Goal: Information Seeking & Learning: Learn about a topic

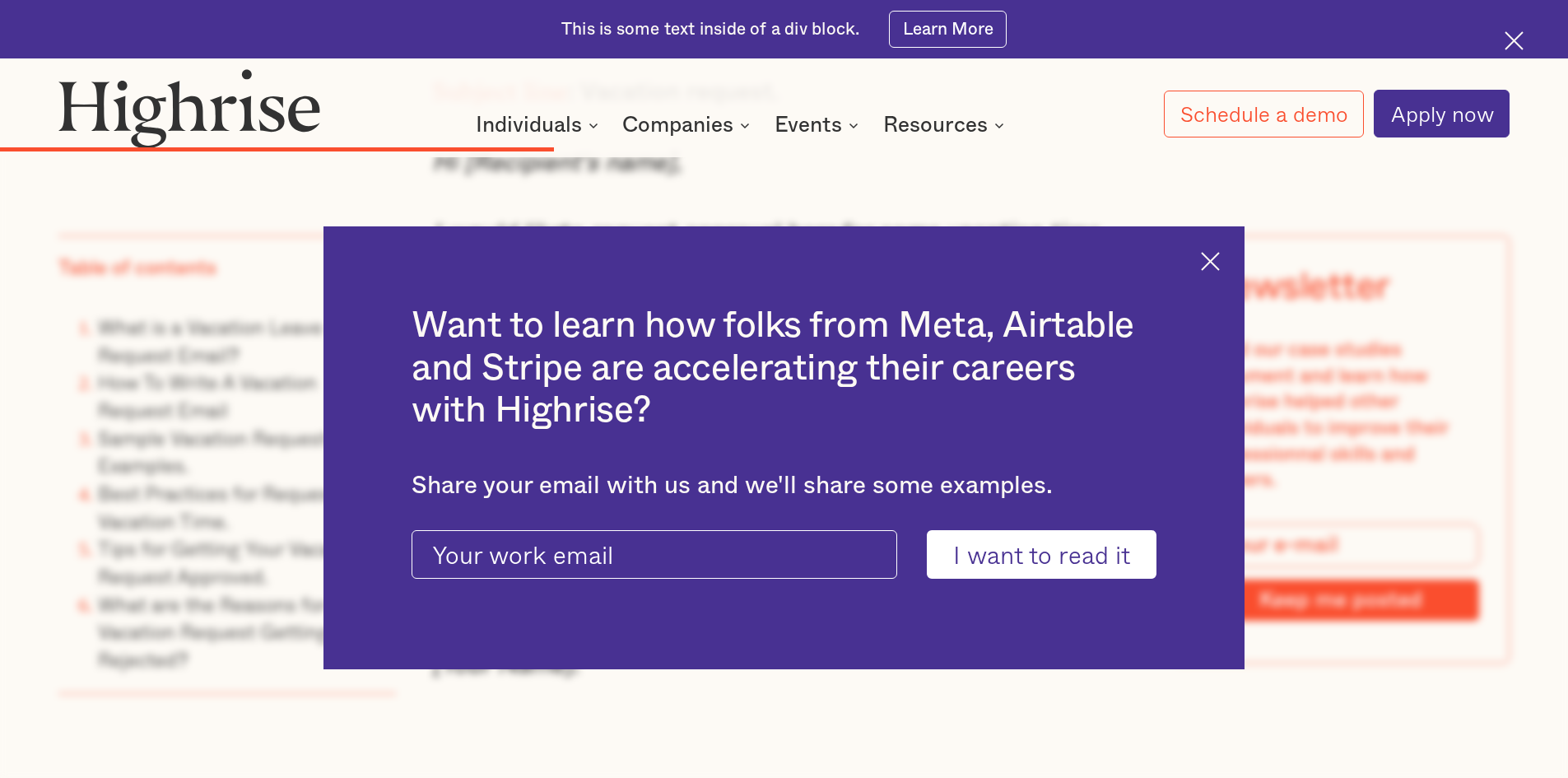
scroll to position [7736, 0]
click at [1220, 266] on img at bounding box center [1210, 261] width 19 height 19
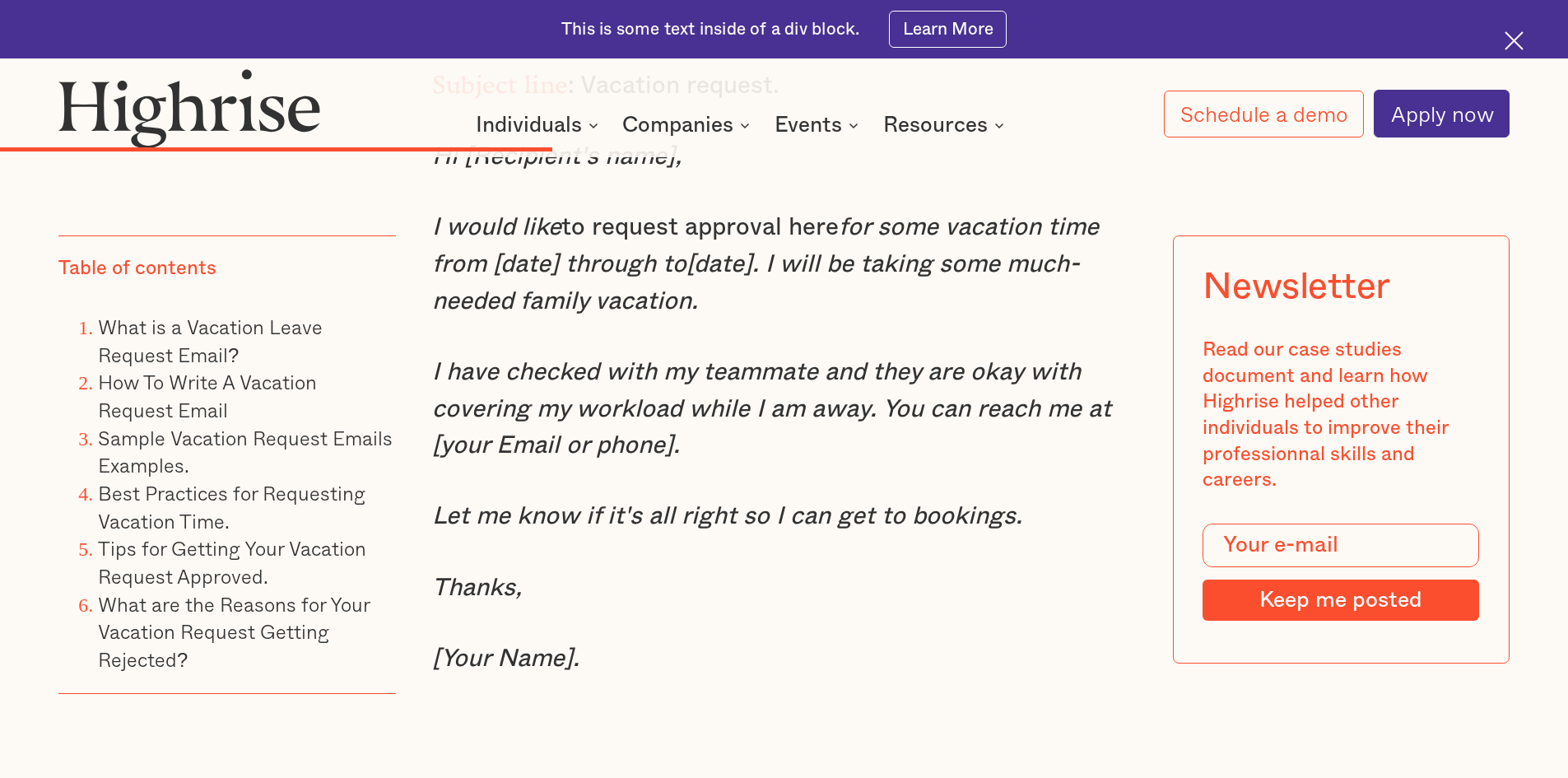
scroll to position [7571, 0]
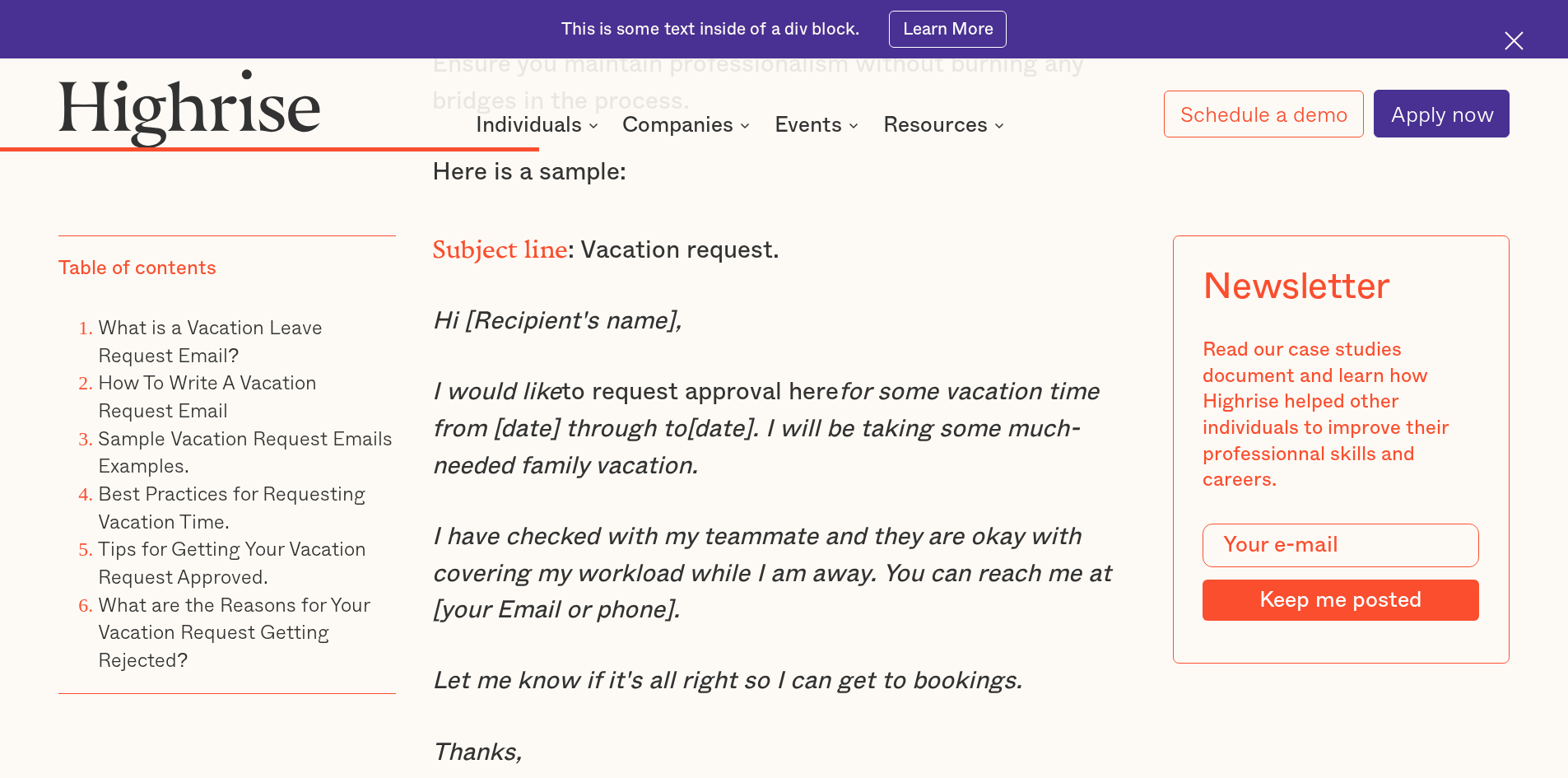
click at [1510, 50] on img at bounding box center [1514, 41] width 19 height 19
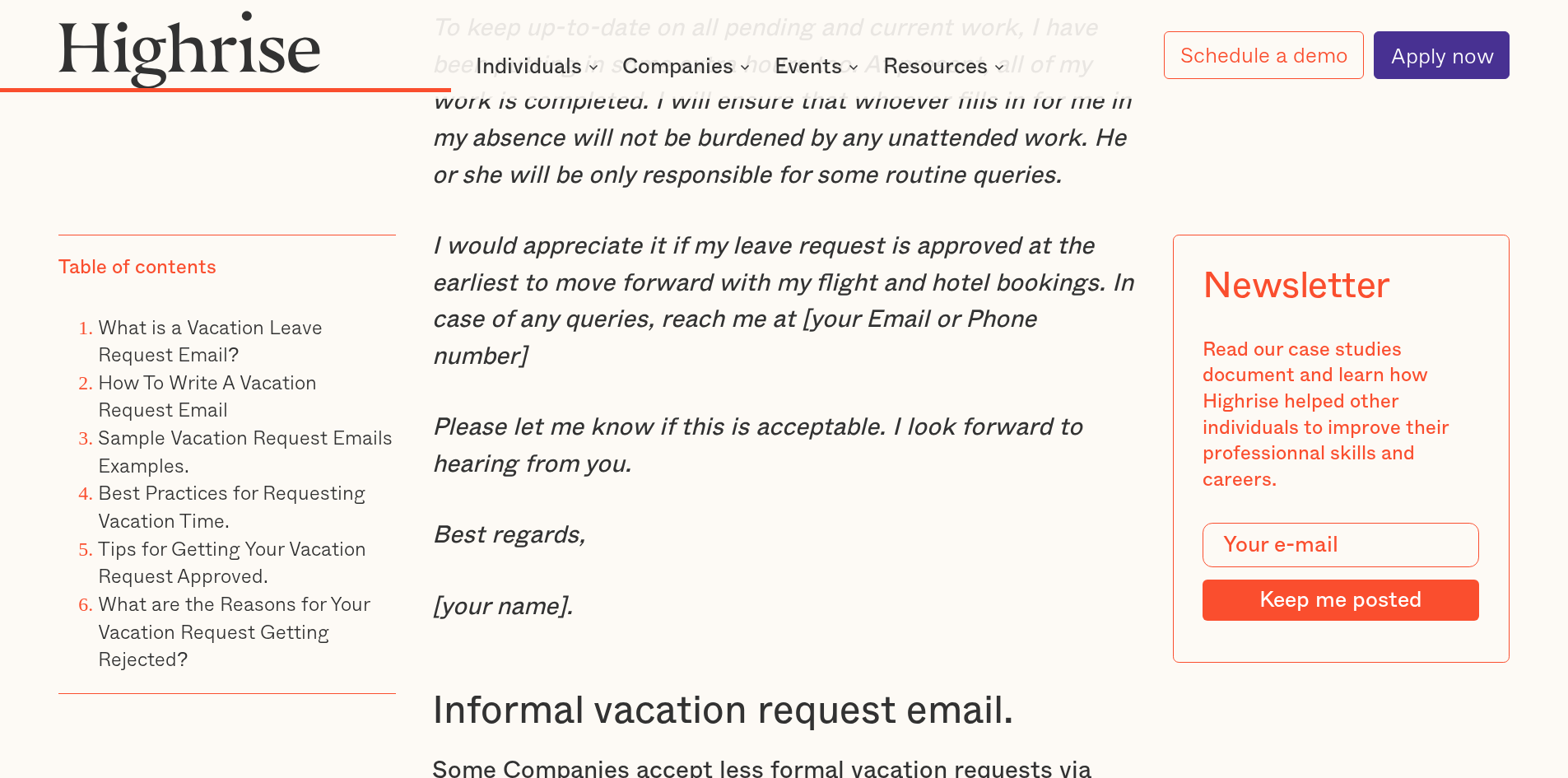
scroll to position [6483, 0]
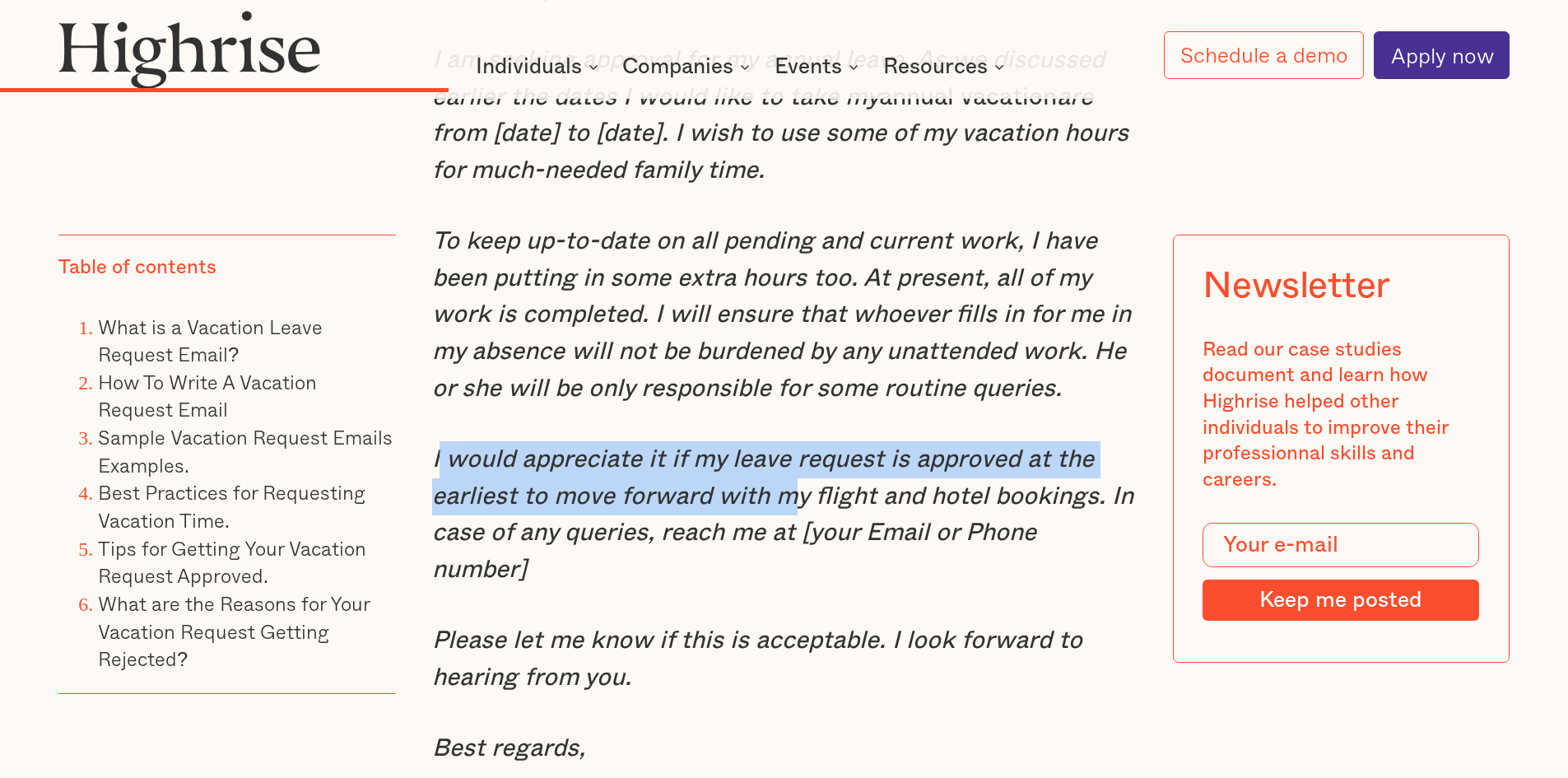
drag, startPoint x: 433, startPoint y: 501, endPoint x: 791, endPoint y: 550, distance: 361.3
click at [792, 550] on em "I would appreciate it if my leave request is approved at the earliest to move f…" at bounding box center [782, 514] width 701 height 135
drag, startPoint x: 747, startPoint y: 545, endPoint x: 610, endPoint y: 542, distance: 137.0
click at [746, 545] on em "I would appreciate it if my leave request is approved at the earliest to move f…" at bounding box center [782, 514] width 701 height 135
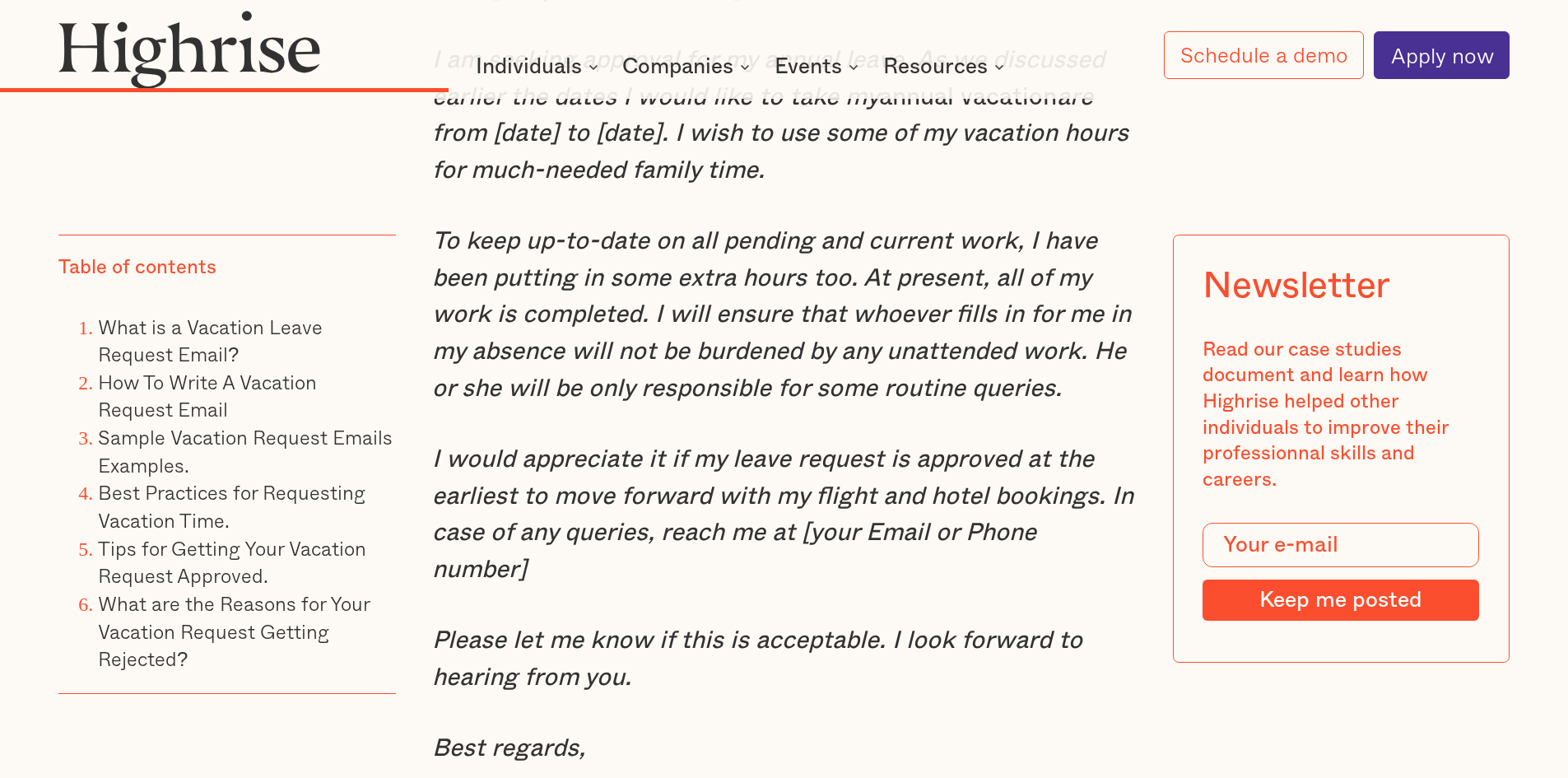
click at [432, 499] on em "I would appreciate it if my leave request is approved at the earliest to move f…" at bounding box center [782, 514] width 701 height 135
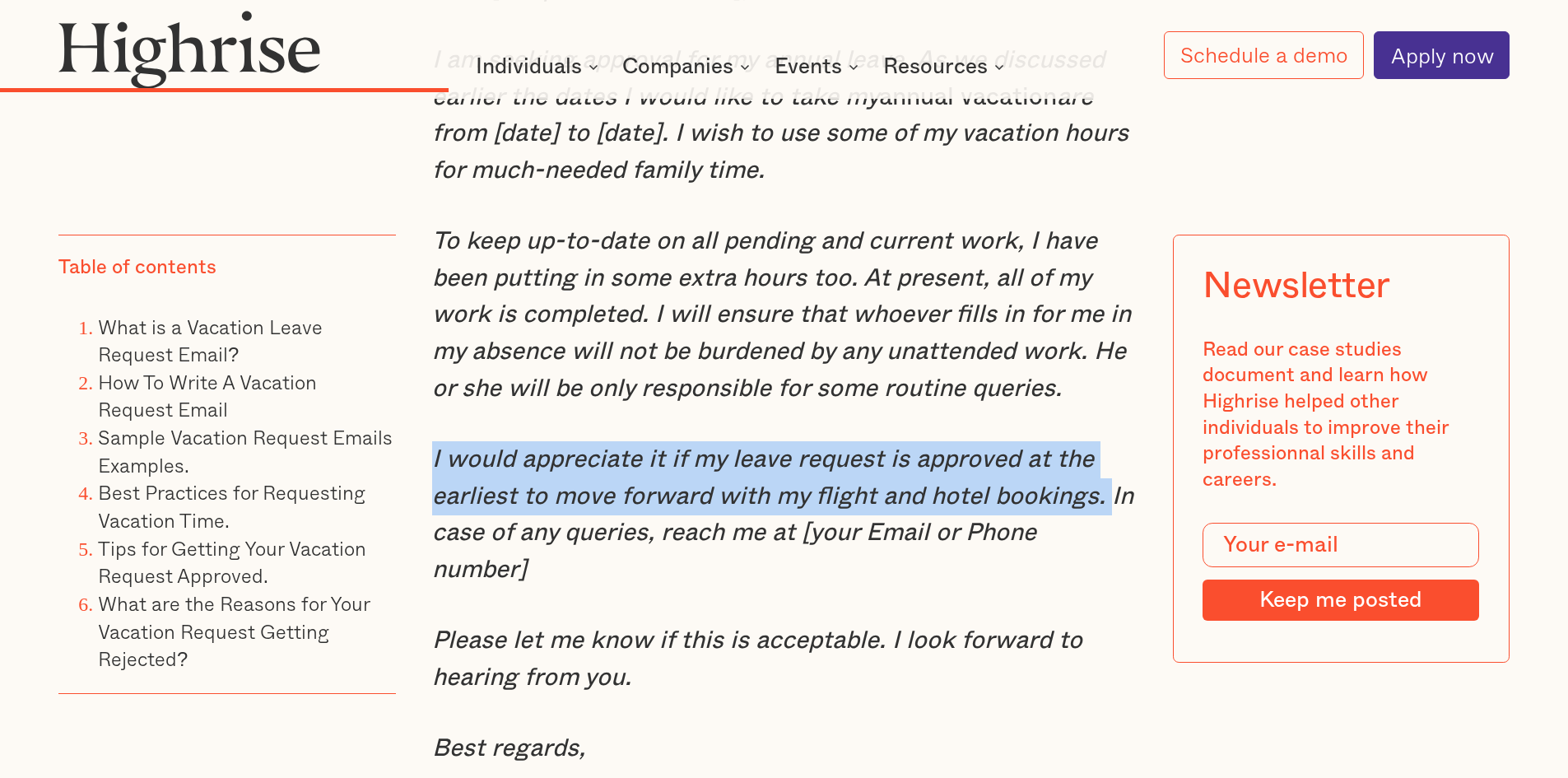
drag, startPoint x: 430, startPoint y: 499, endPoint x: 1098, endPoint y: 529, distance: 668.7
click at [1098, 529] on em "I would appreciate it if my leave request is approved at the earliest to move f…" at bounding box center [782, 514] width 701 height 135
copy em "I would appreciate it if my leave request is approved at the earliest to move f…"
